Goal: Task Accomplishment & Management: Use online tool/utility

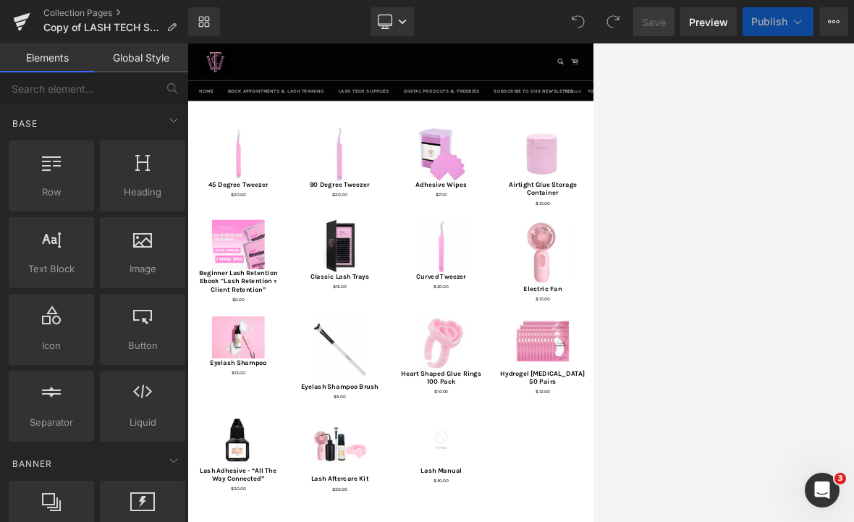
click at [393, 25] on link "Desktop" at bounding box center [391, 21] width 43 height 29
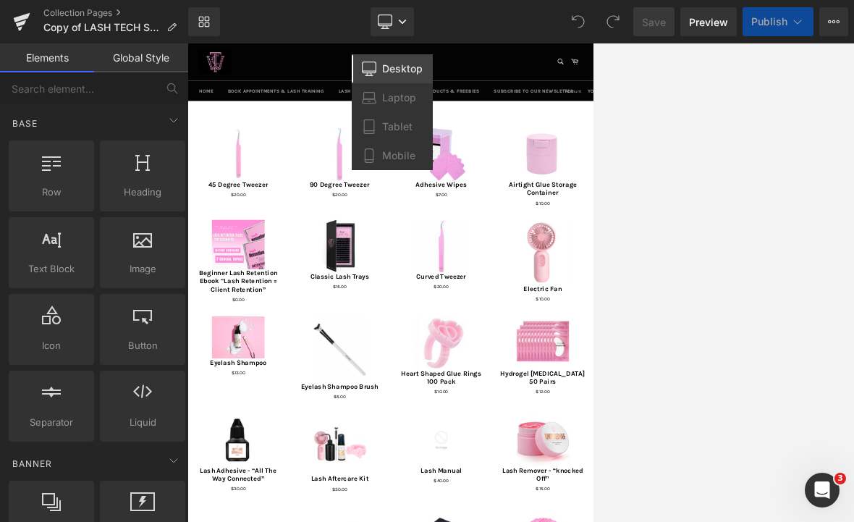
click at [395, 155] on span "Mobile" at bounding box center [398, 155] width 33 height 13
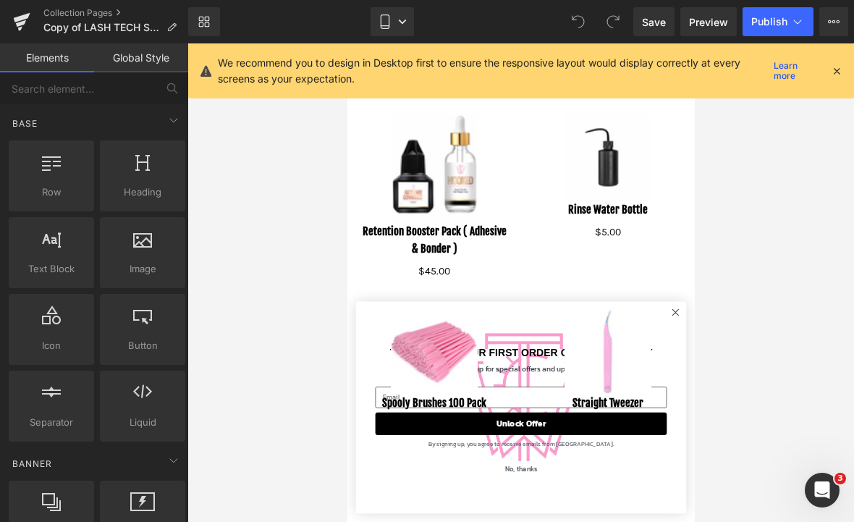
scroll to position [1726, 0]
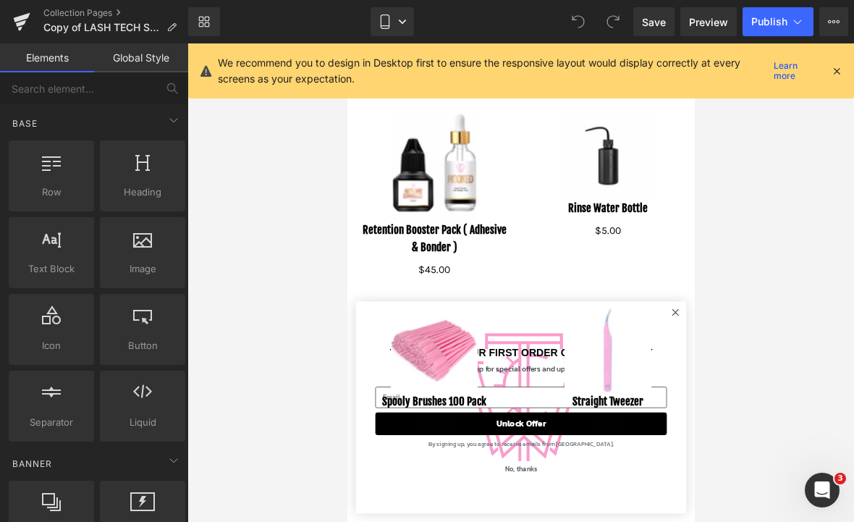
click at [593, 307] on div "Sale Off (P) Image Straight Tweezer (P) Title $0 $20.00 (P) Price Product" at bounding box center [607, 368] width 174 height 153
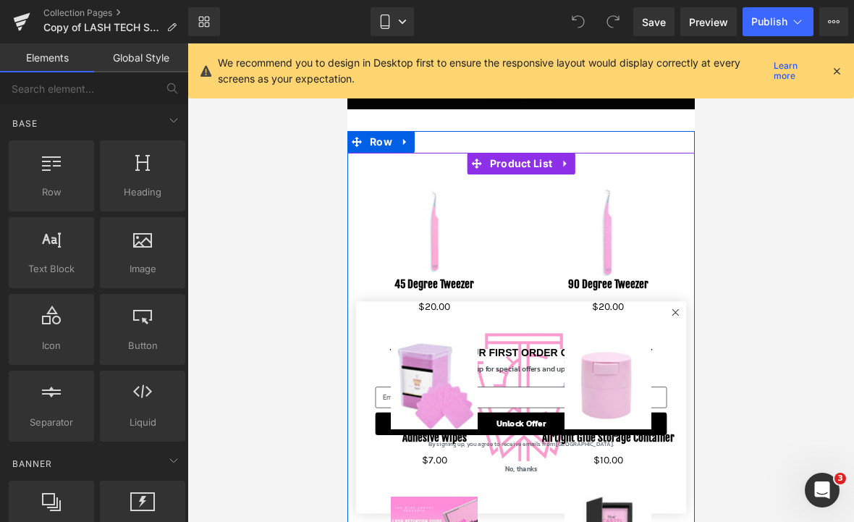
scroll to position [0, 0]
click at [517, 164] on span "Product List" at bounding box center [520, 164] width 70 height 22
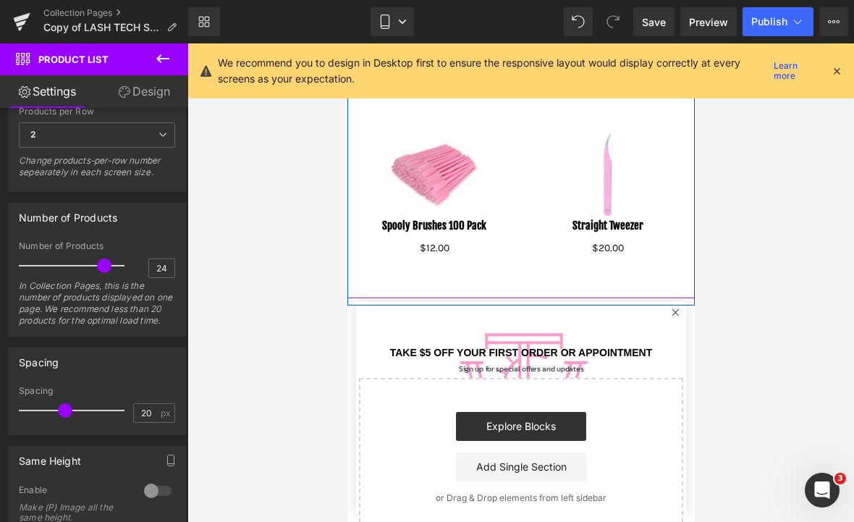
scroll to position [1891, 0]
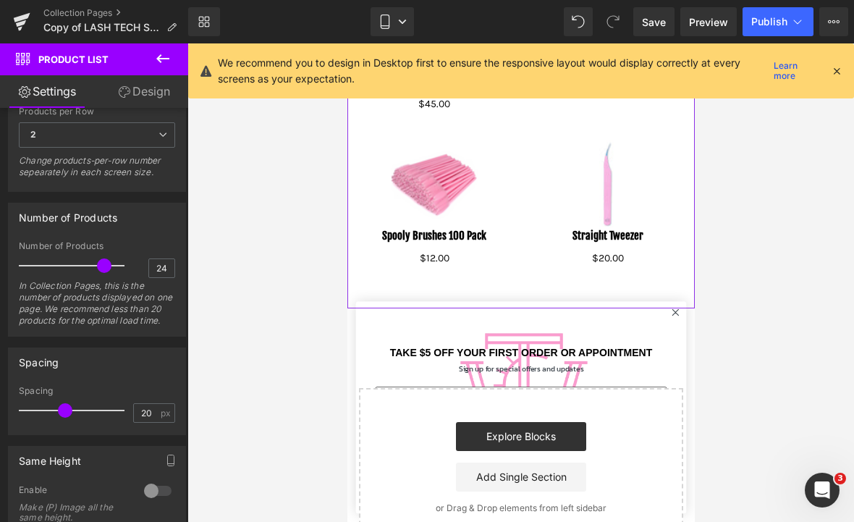
click at [107, 303] on div "In Collection Pages, this is the number of products displayed on one page. We r…" at bounding box center [97, 308] width 156 height 56
click at [171, 263] on input "24" at bounding box center [161, 268] width 25 height 18
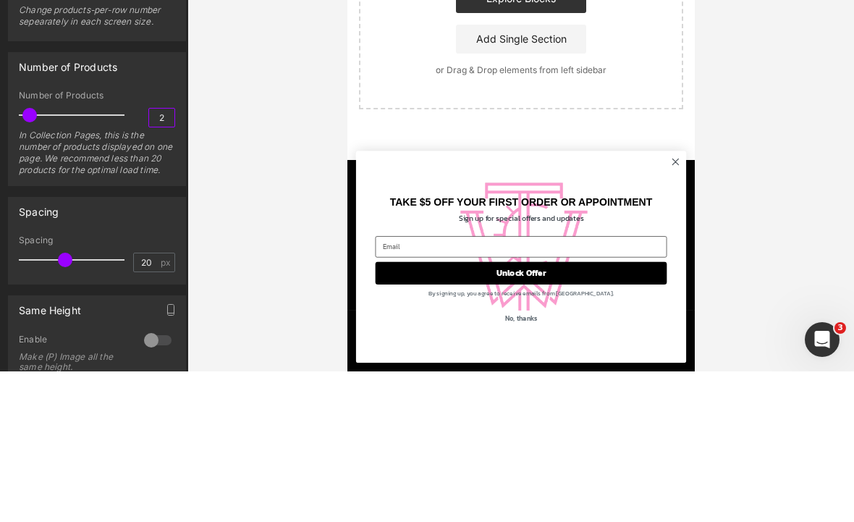
type input "26"
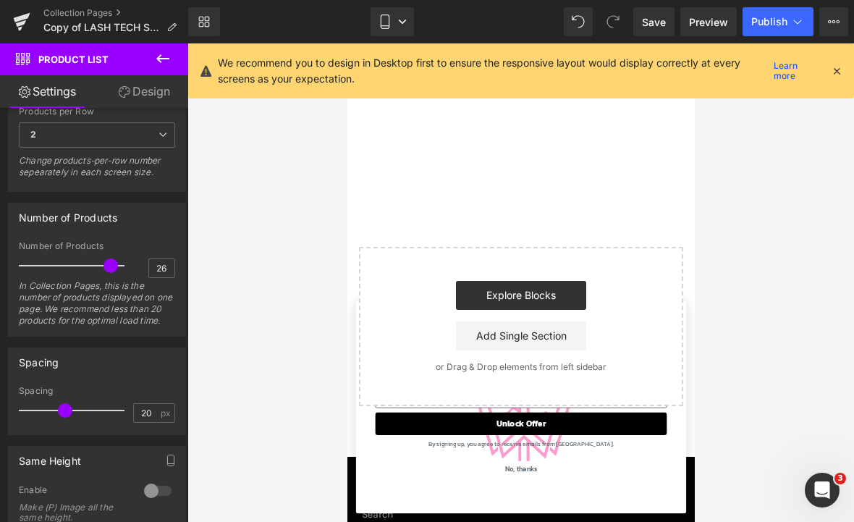
click at [286, 234] on div at bounding box center [520, 282] width 666 height 478
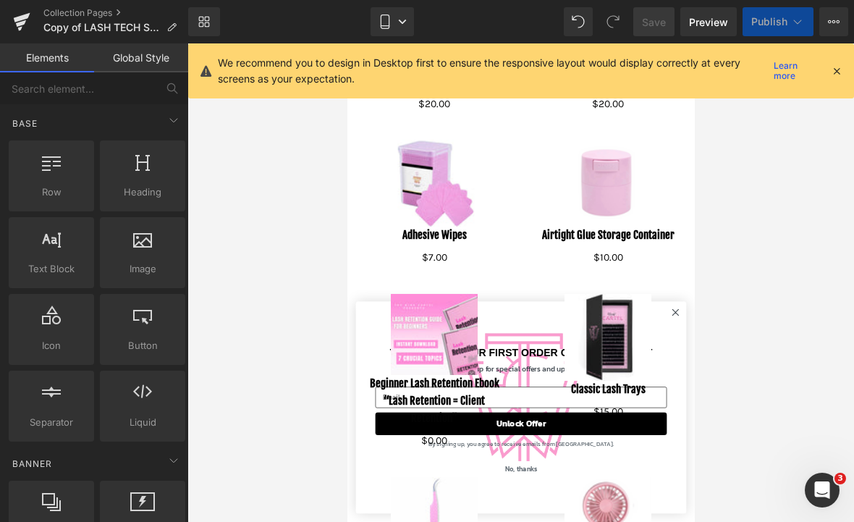
click at [259, 200] on div at bounding box center [520, 282] width 666 height 478
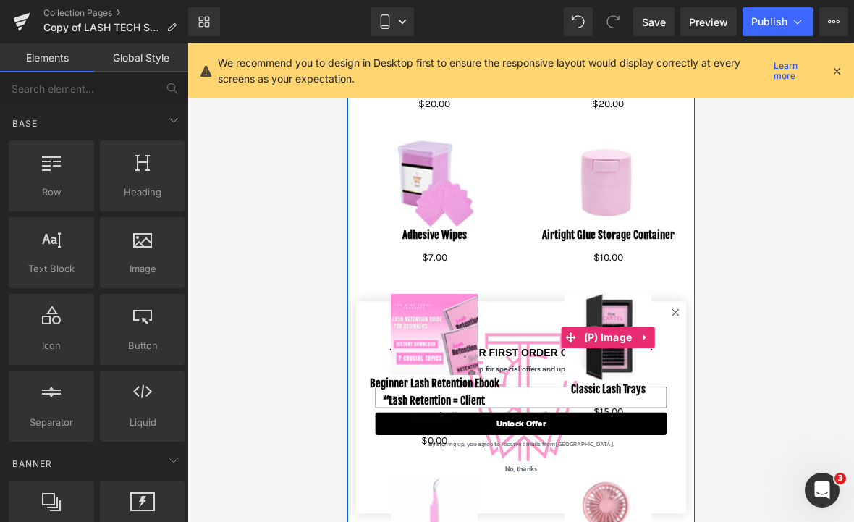
click at [593, 14] on button "Publish" at bounding box center [777, 21] width 71 height 29
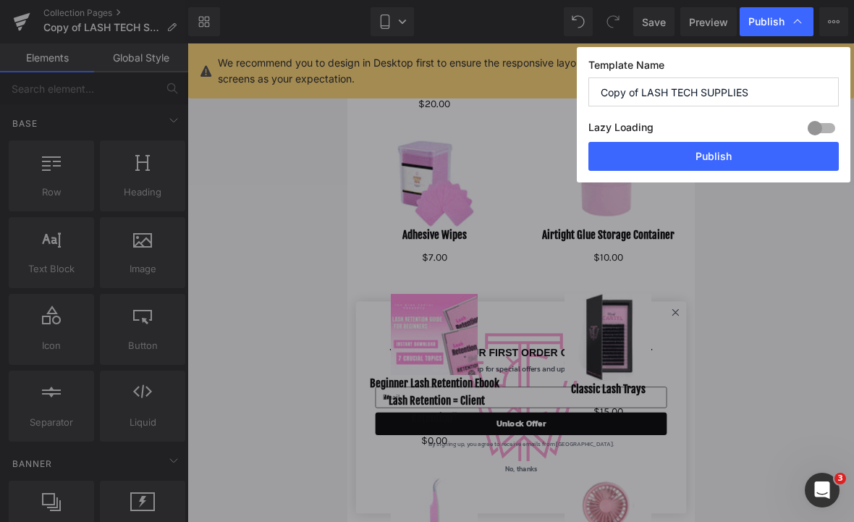
click at [593, 161] on button "Publish" at bounding box center [713, 156] width 250 height 29
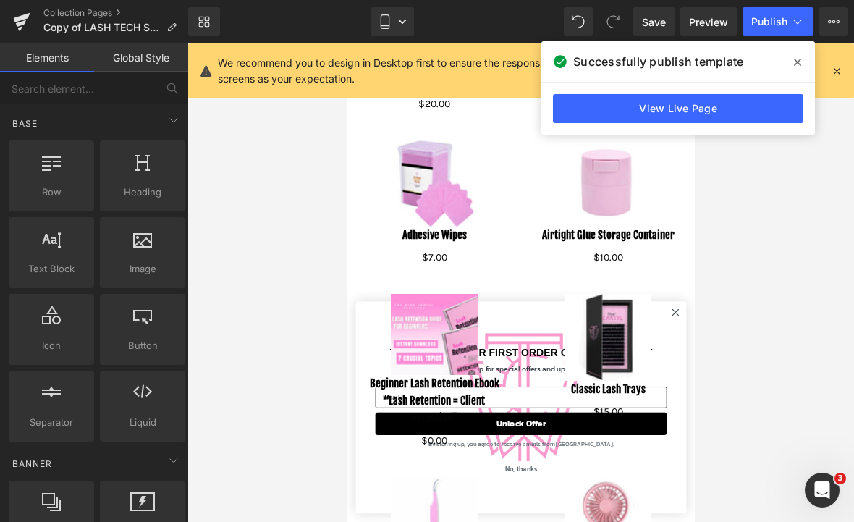
click at [21, 22] on icon at bounding box center [21, 23] width 10 height 7
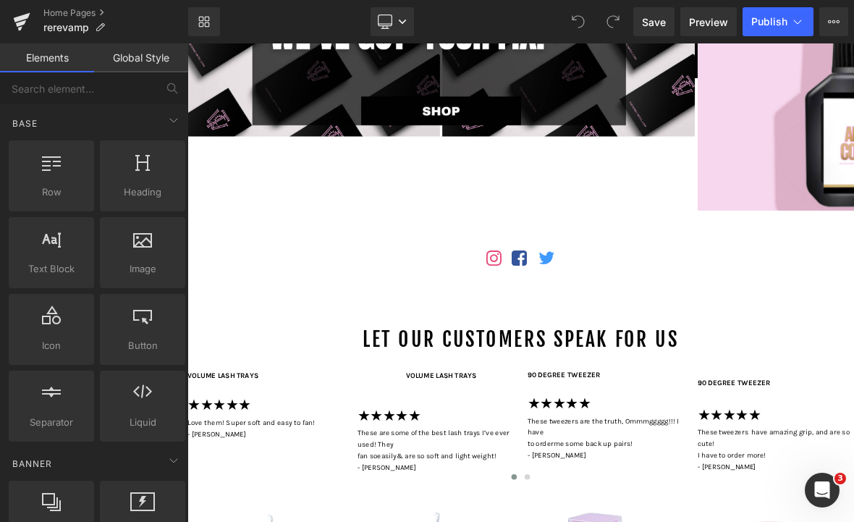
scroll to position [336, 0]
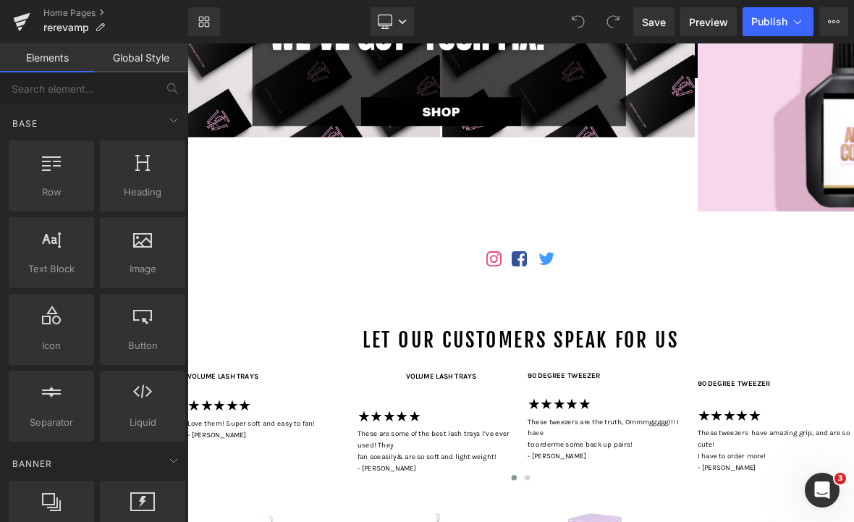
click at [399, 27] on link "Desktop" at bounding box center [391, 21] width 43 height 29
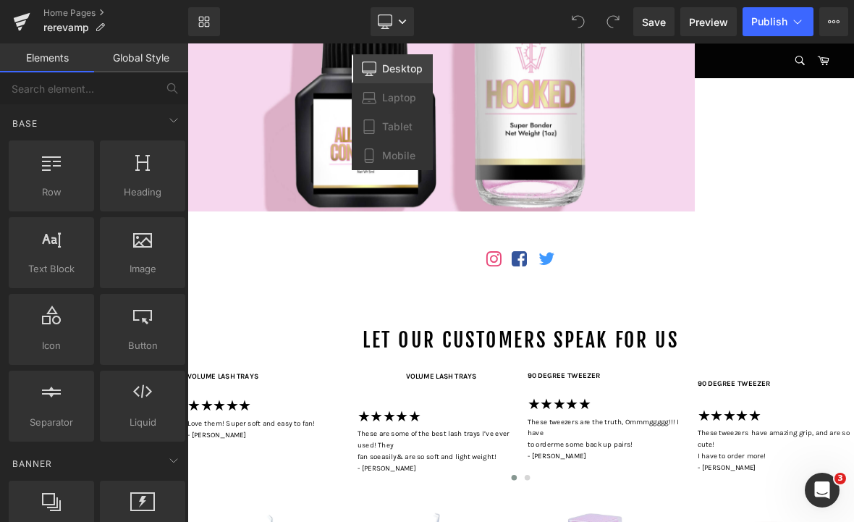
click at [383, 127] on span "Tablet" at bounding box center [397, 126] width 30 height 13
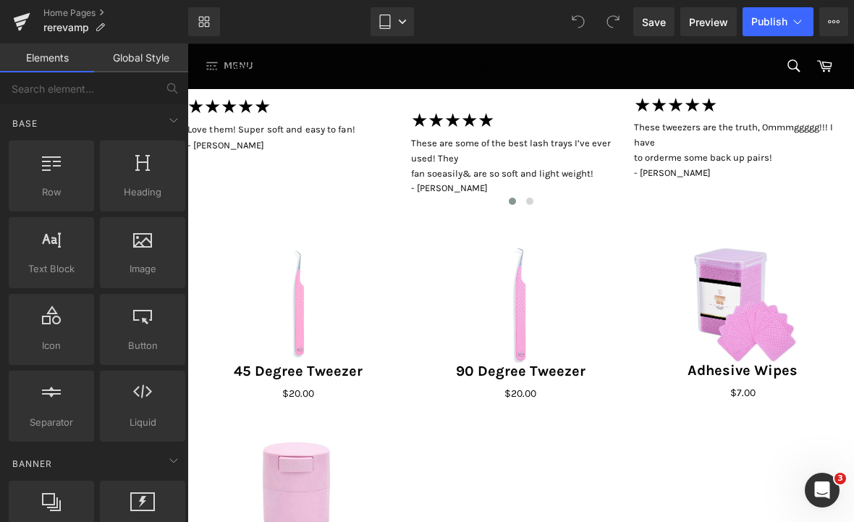
scroll to position [750, 0]
click at [469, 246] on img at bounding box center [520, 304] width 116 height 116
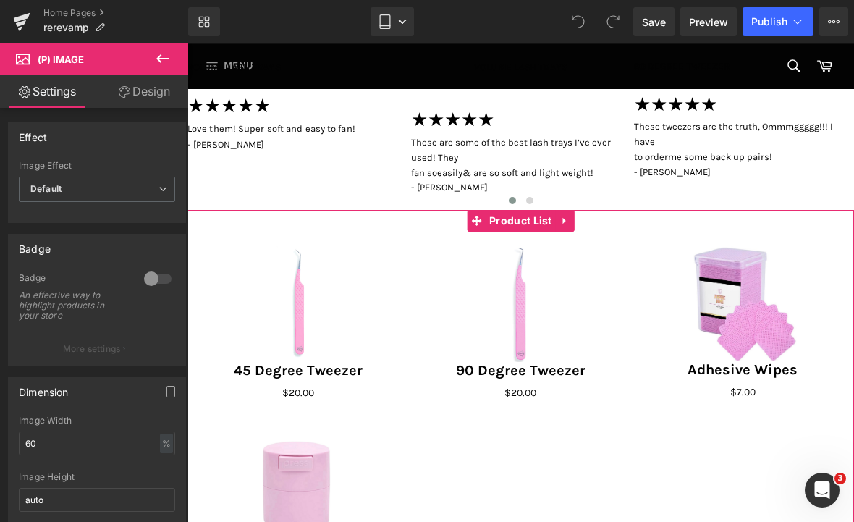
click at [516, 215] on span "Product List" at bounding box center [520, 221] width 70 height 22
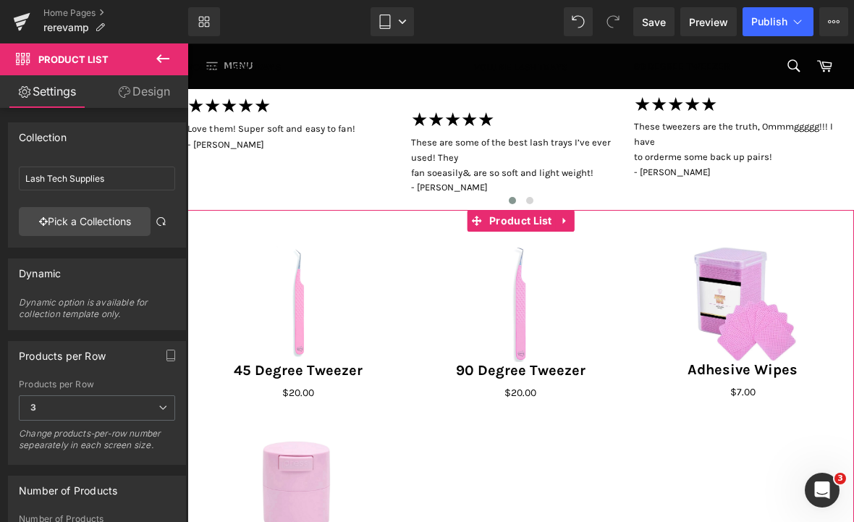
click at [80, 224] on link "Pick a Collections" at bounding box center [85, 221] width 132 height 29
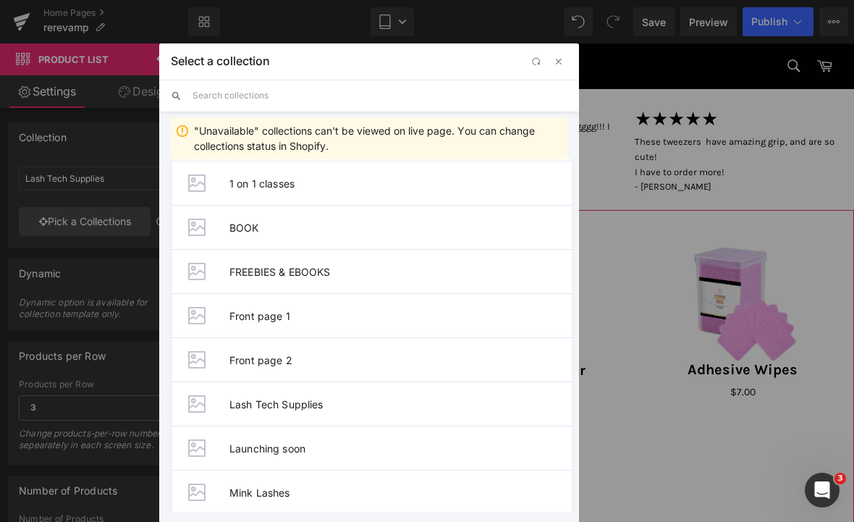
scroll to position [69, 0]
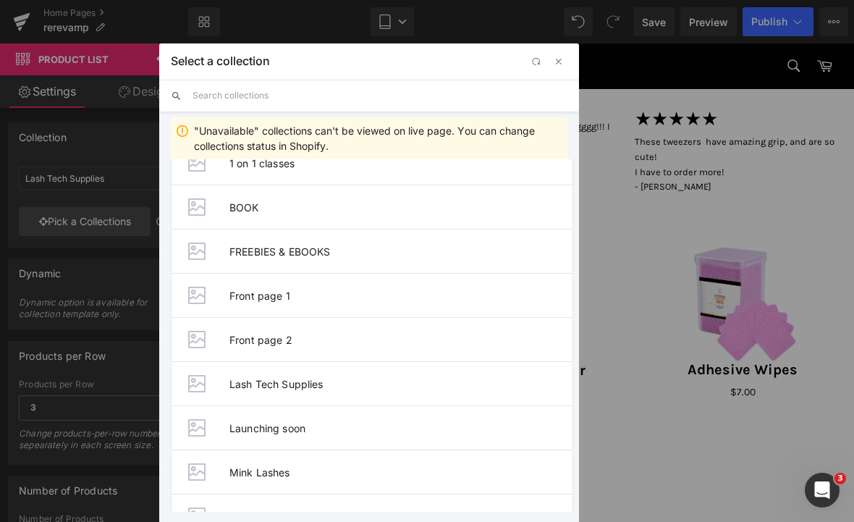
click at [237, 294] on span "Front page 1" at bounding box center [400, 295] width 343 height 12
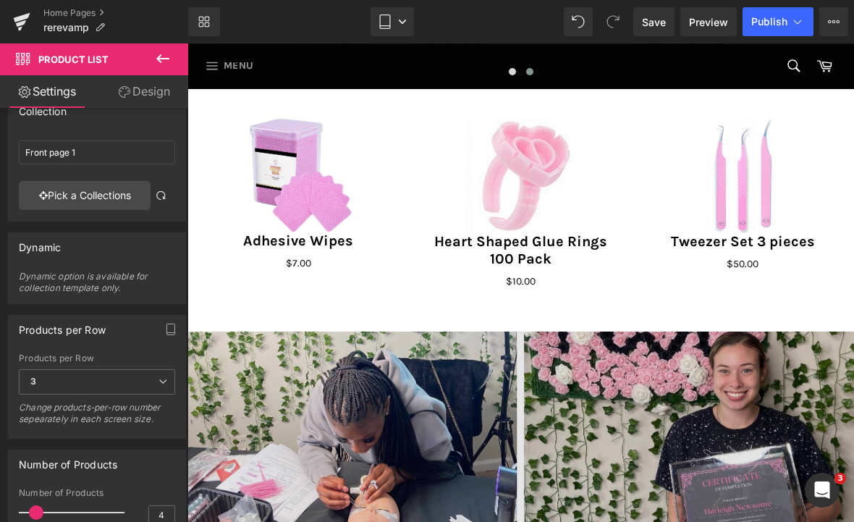
scroll to position [39, 0]
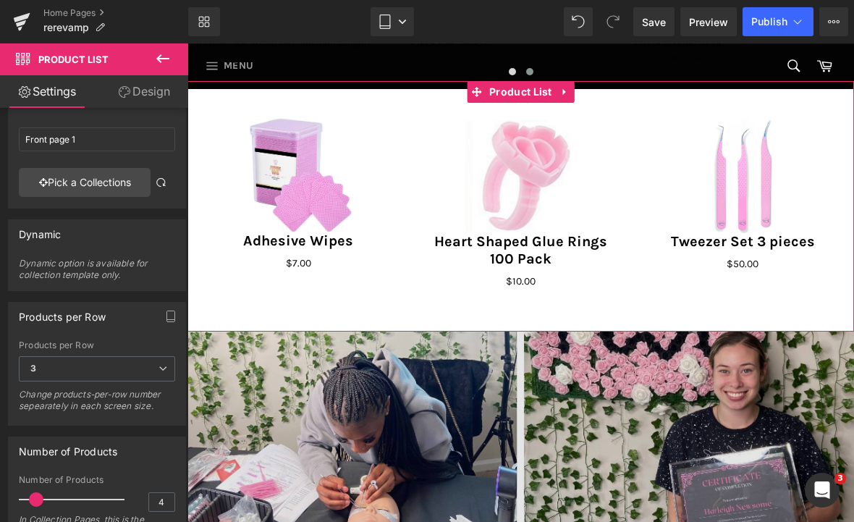
click at [123, 368] on span "3" at bounding box center [97, 368] width 156 height 25
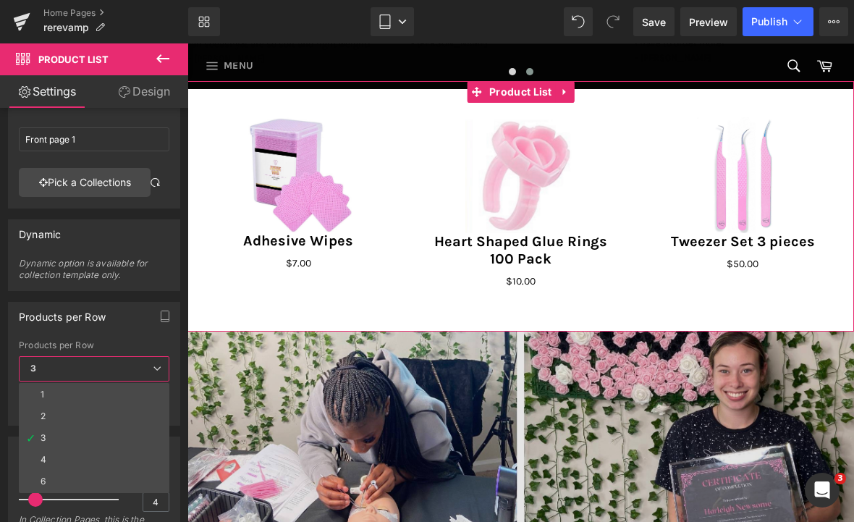
click at [38, 451] on li "4" at bounding box center [94, 460] width 150 height 22
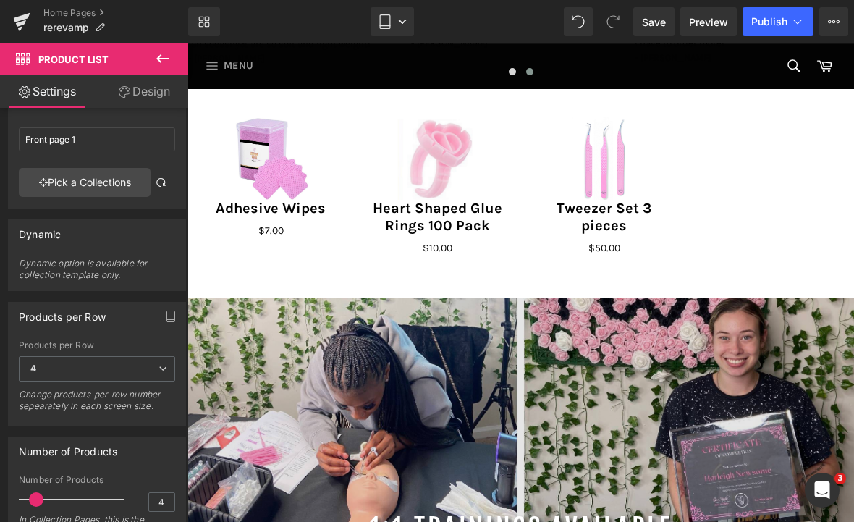
click at [382, 28] on icon at bounding box center [385, 22] width 10 height 14
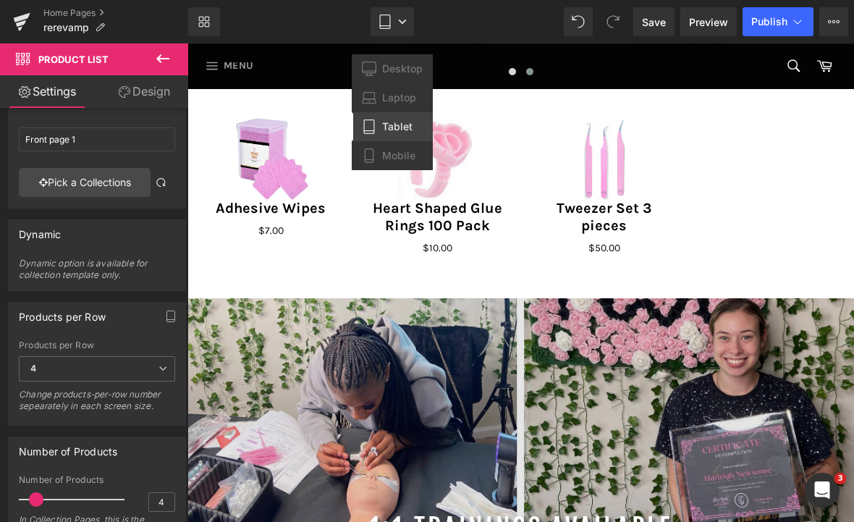
click at [385, 149] on span "Mobile" at bounding box center [398, 155] width 33 height 13
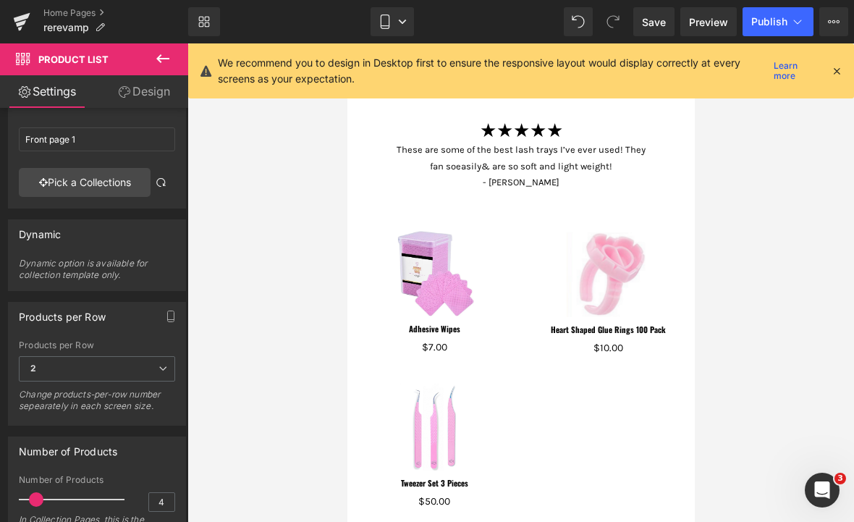
scroll to position [395, 0]
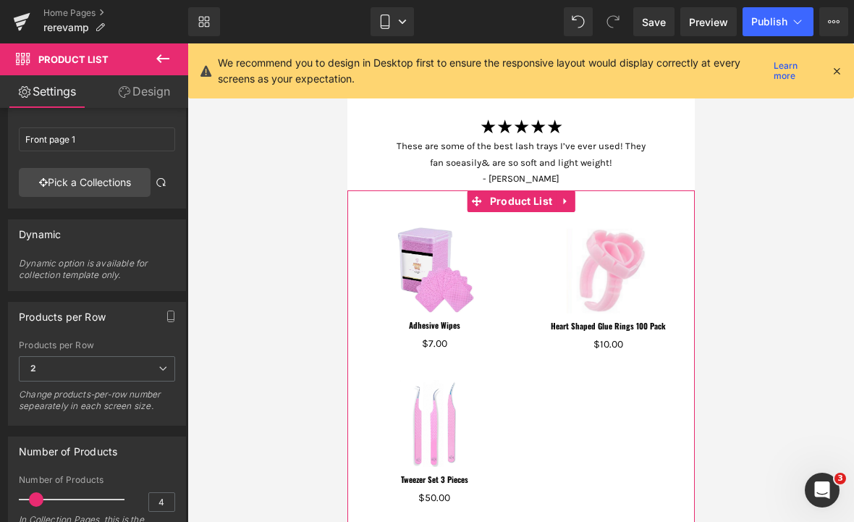
click at [506, 245] on div "Sale Off (P) Image Adhesive Wipes (P) Title $0 $7.00 (P) Price Product" at bounding box center [434, 288] width 174 height 153
click at [512, 196] on span "Product List" at bounding box center [520, 201] width 70 height 22
click at [60, 182] on link "Pick a Collections" at bounding box center [85, 182] width 132 height 29
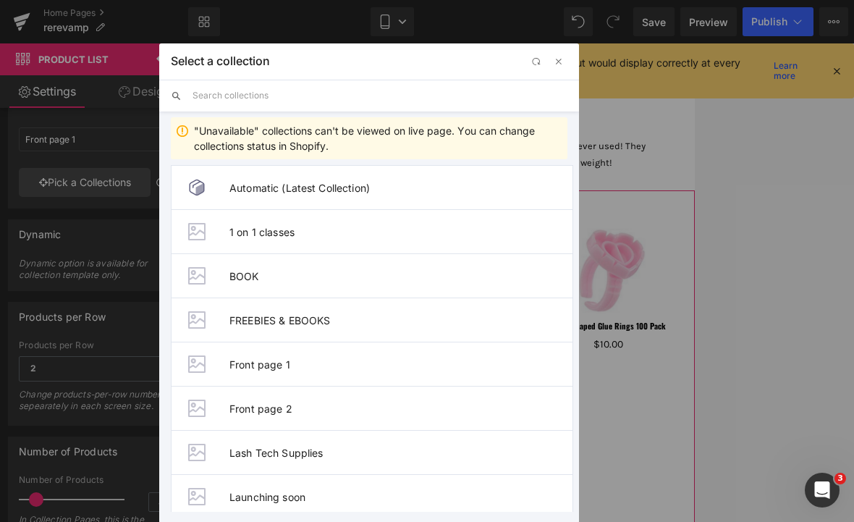
scroll to position [82, 0]
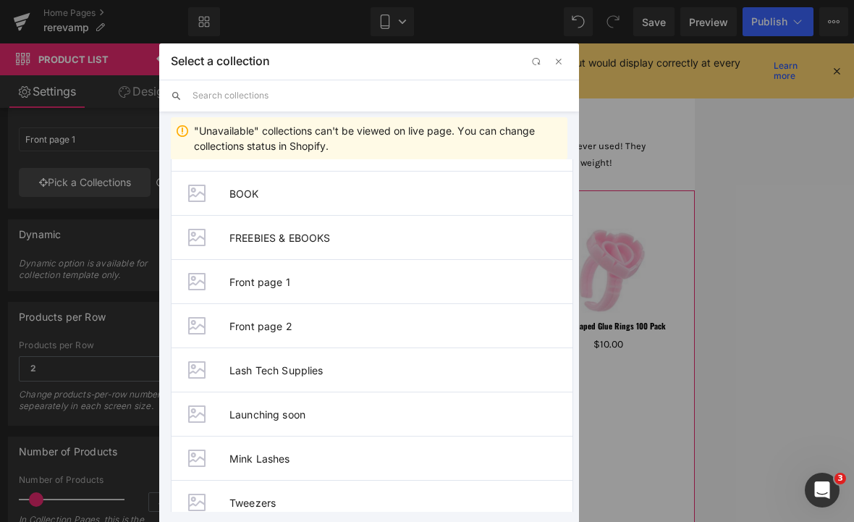
click at [234, 333] on li "Front page 2" at bounding box center [372, 325] width 402 height 44
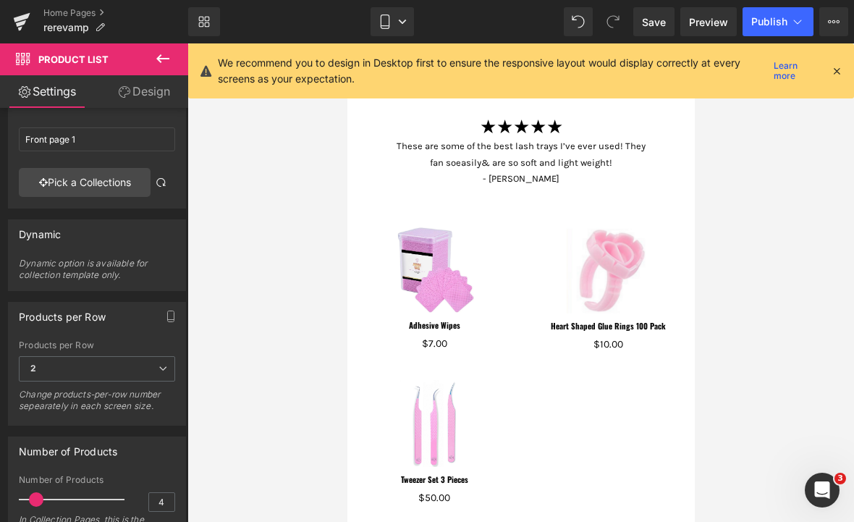
type input "Front page 2"
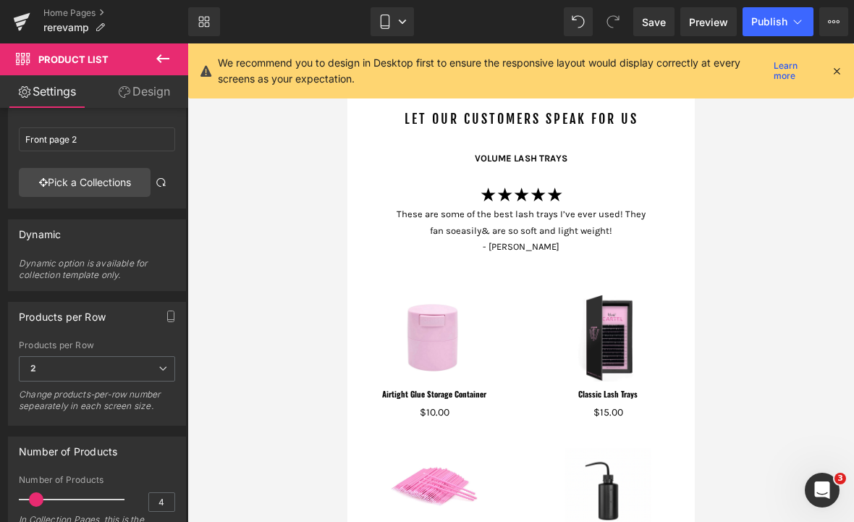
scroll to position [330, 0]
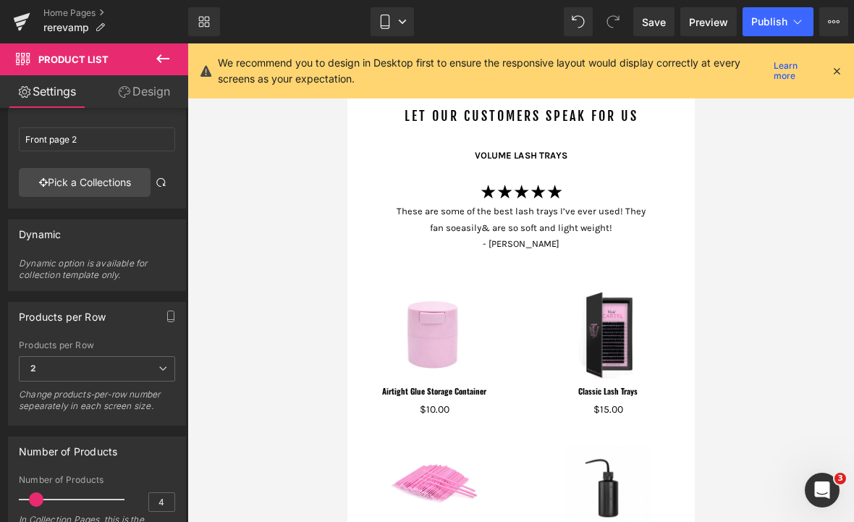
click at [506, 288] on div "Sale Off (P) Image Airtight Glue Storage Container (P) Title $0 $10.00 (P) Pric…" at bounding box center [434, 353] width 174 height 153
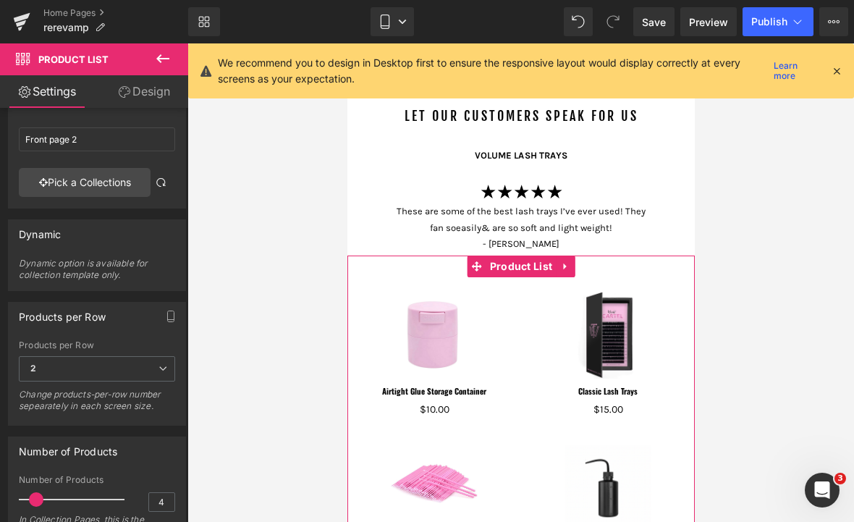
click at [509, 263] on span "Product List" at bounding box center [520, 266] width 70 height 22
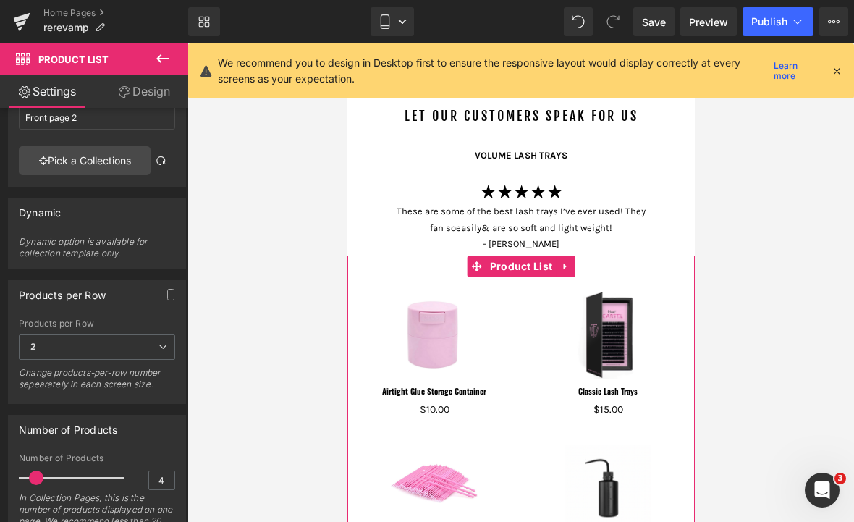
click at [92, 163] on link "Pick a Collections" at bounding box center [85, 160] width 132 height 29
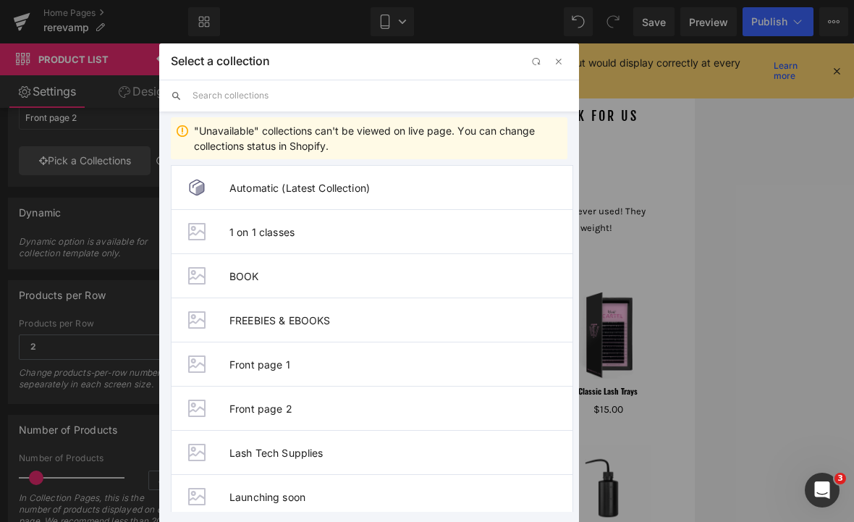
click at [242, 413] on span "Front page 2" at bounding box center [400, 408] width 343 height 12
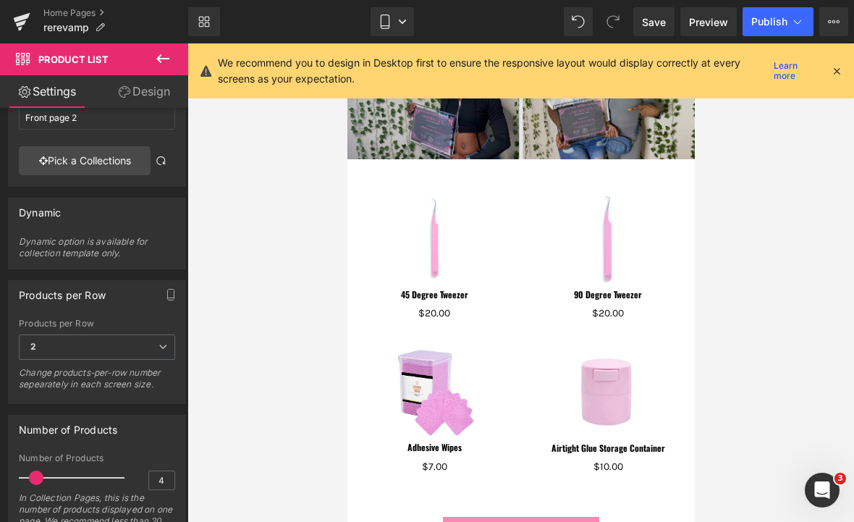
scroll to position [1044, 0]
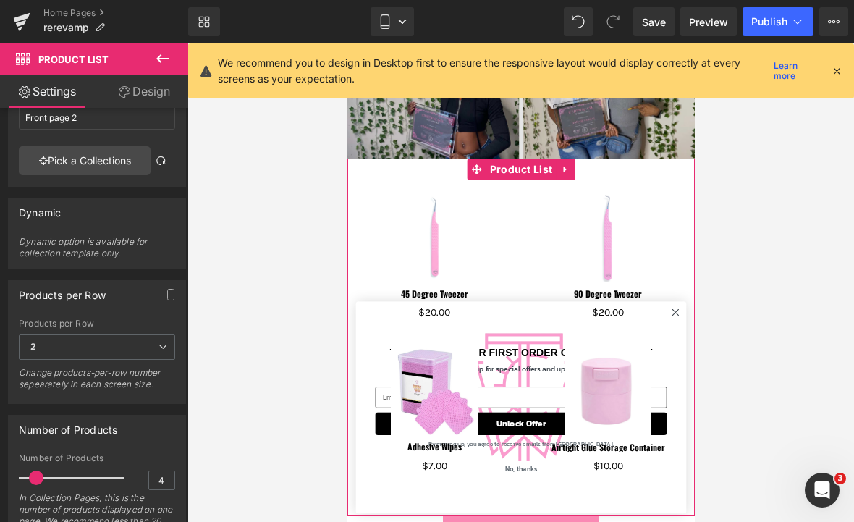
click at [517, 229] on div "Sale Off (P) Image 45 Degree Tweezer (P) Title $0 $20.00 (P) Price Product" at bounding box center [434, 256] width 174 height 153
click at [510, 164] on span "Product List" at bounding box center [520, 169] width 70 height 22
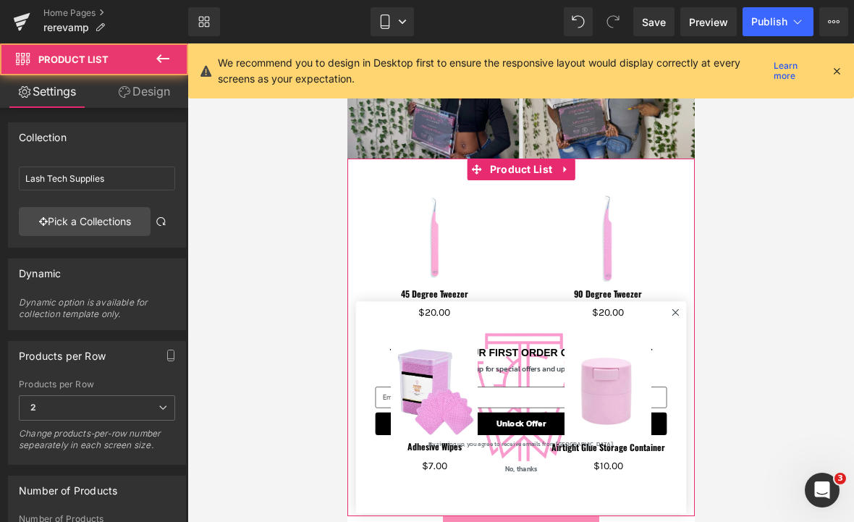
click at [82, 221] on link "Pick a Collections" at bounding box center [85, 221] width 132 height 29
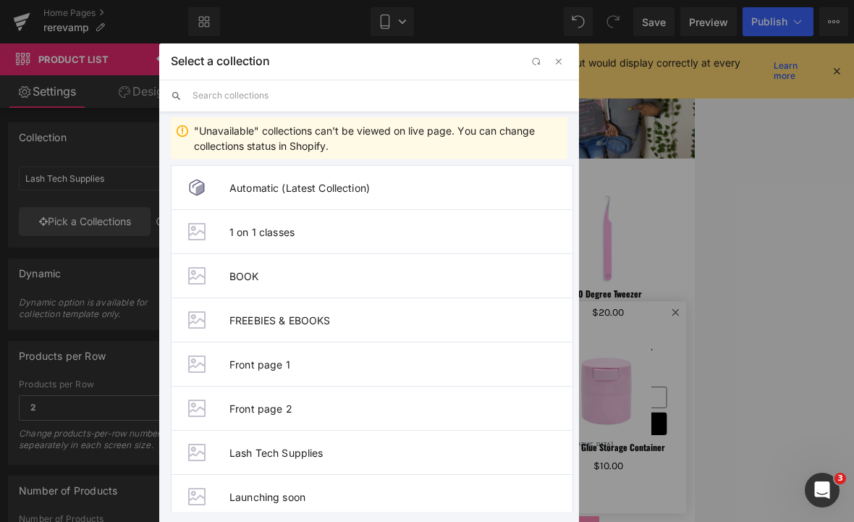
click at [258, 355] on li "Front page 1" at bounding box center [372, 364] width 402 height 44
type input "Front page 1"
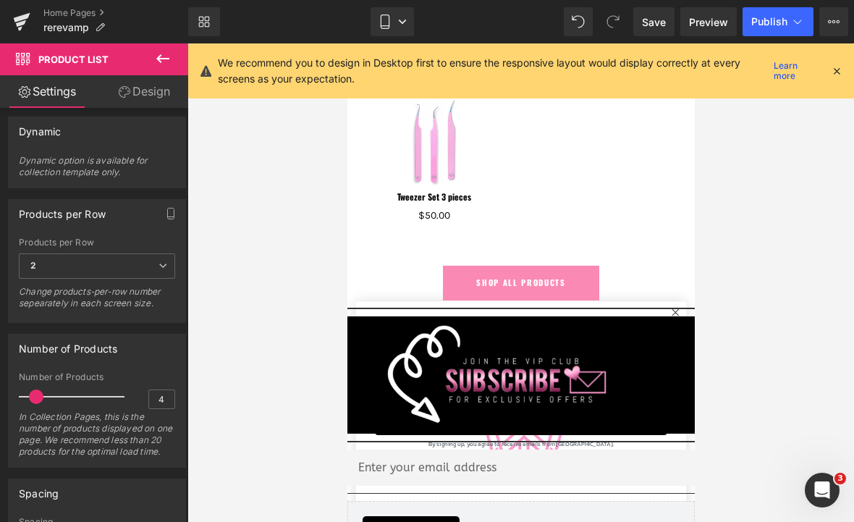
scroll to position [143, 0]
click at [640, 25] on link "Save" at bounding box center [653, 21] width 41 height 29
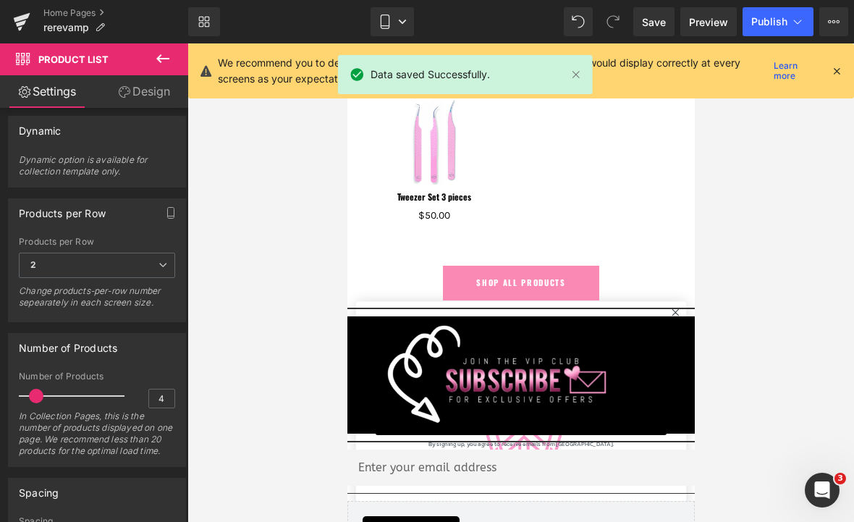
click at [766, 16] on span "Publish" at bounding box center [769, 22] width 36 height 12
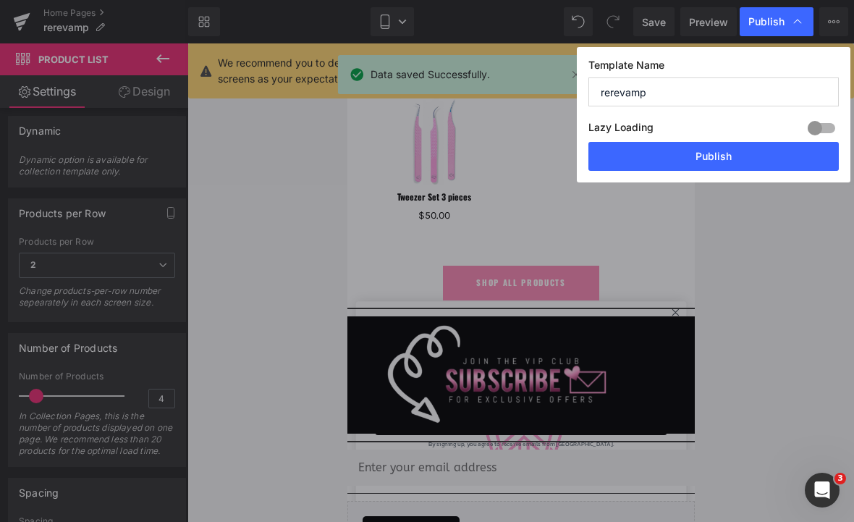
click at [634, 157] on button "Publish" at bounding box center [713, 156] width 250 height 29
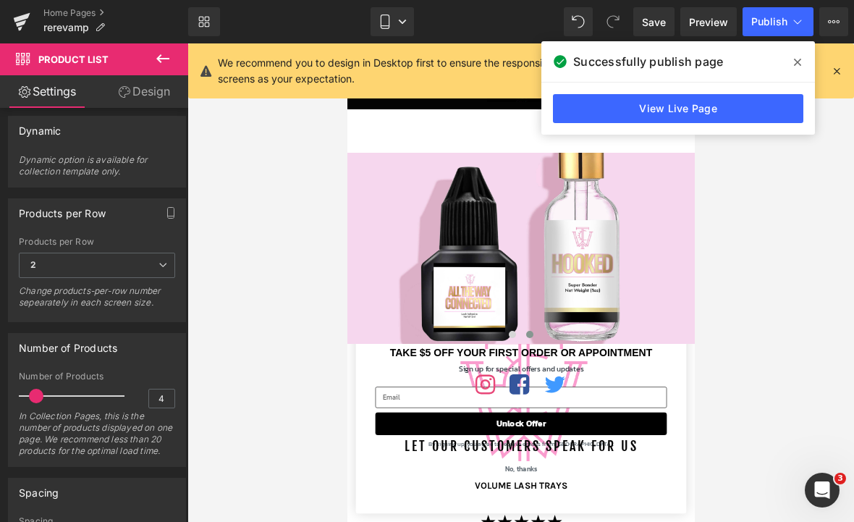
scroll to position [0, 0]
